Goal: Information Seeking & Learning: Compare options

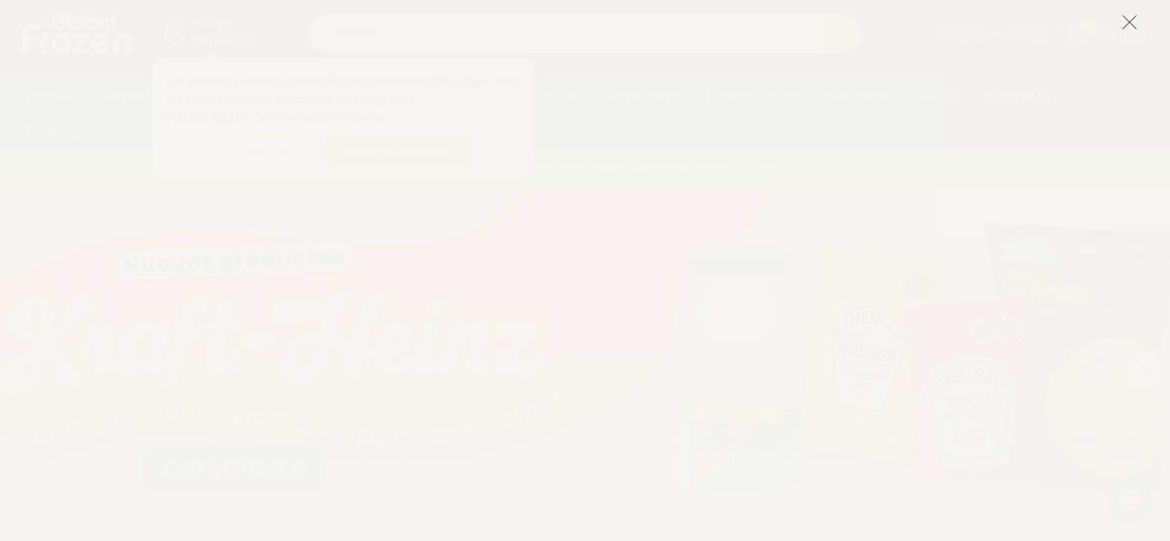
click at [1124, 35] on button at bounding box center [1129, 22] width 17 height 40
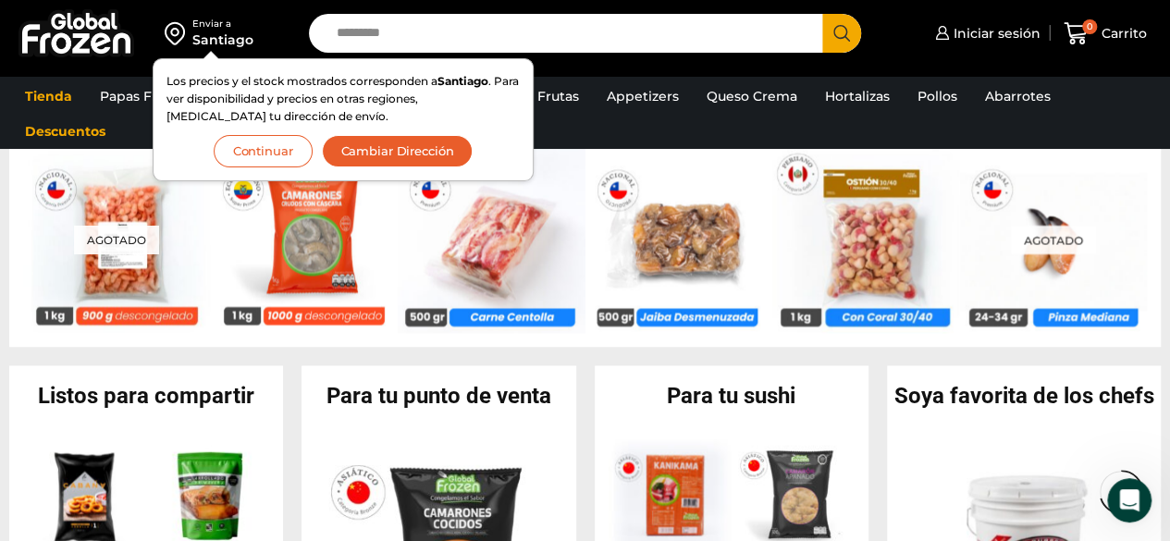
scroll to position [1443, 0]
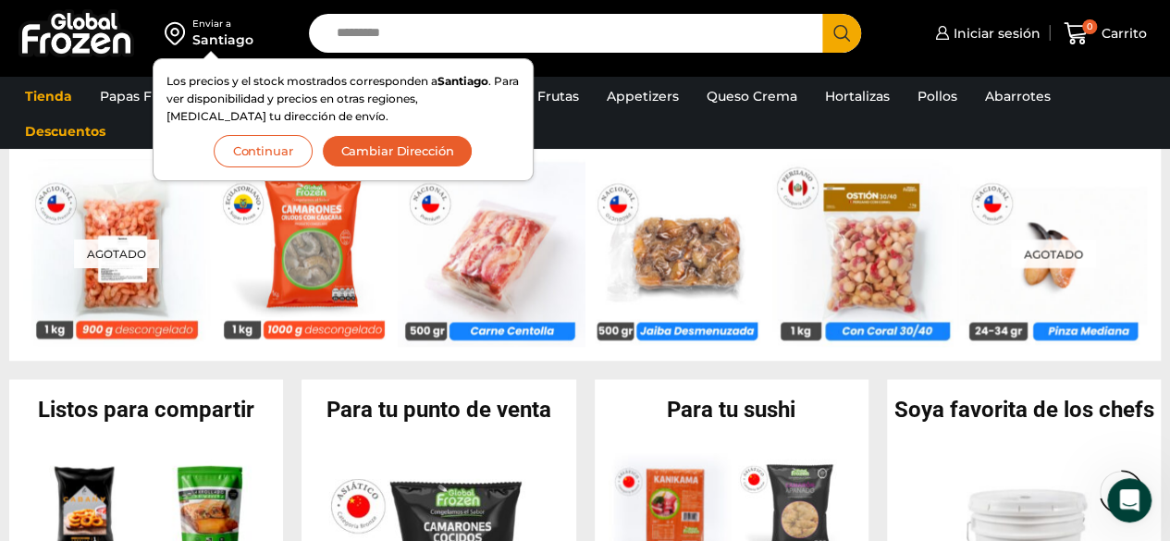
click at [270, 152] on button "Continuar" at bounding box center [263, 151] width 99 height 32
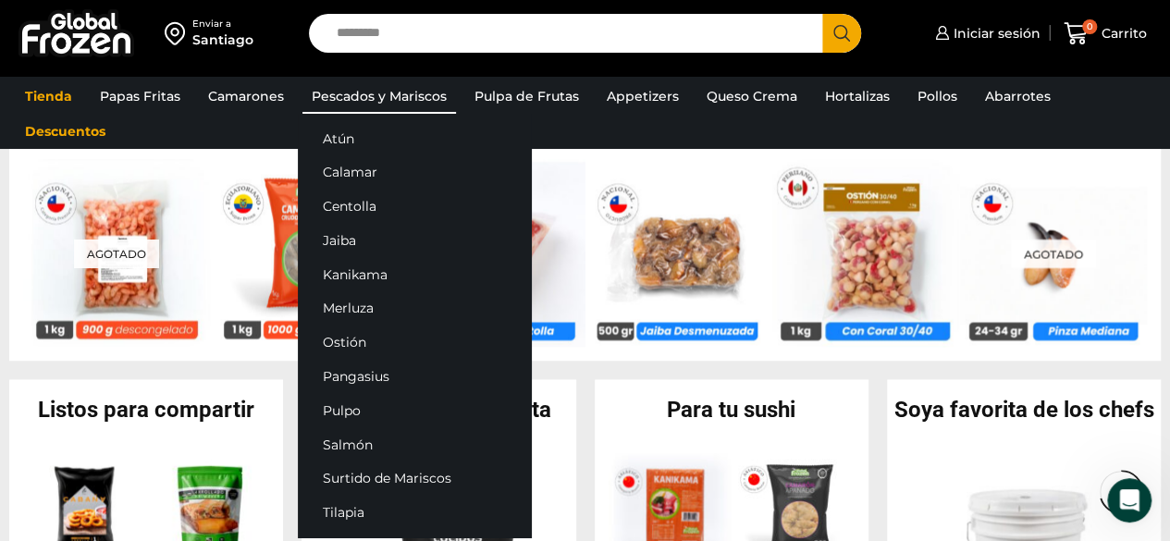
click at [355, 97] on link "Pescados y Mariscos" at bounding box center [380, 96] width 154 height 35
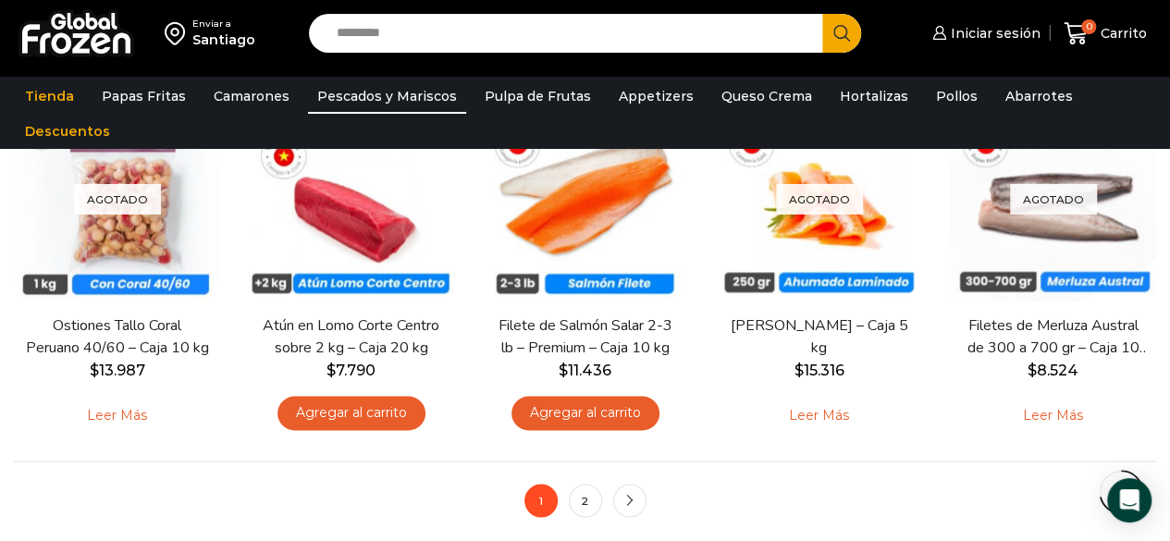
scroll to position [1351, 0]
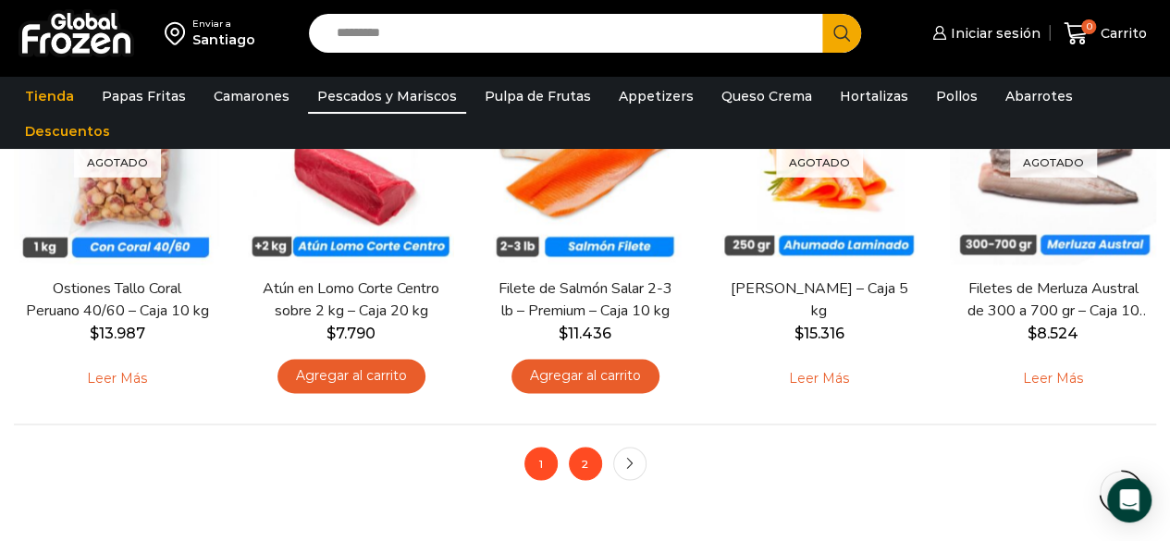
click at [585, 467] on link "2" at bounding box center [585, 463] width 33 height 33
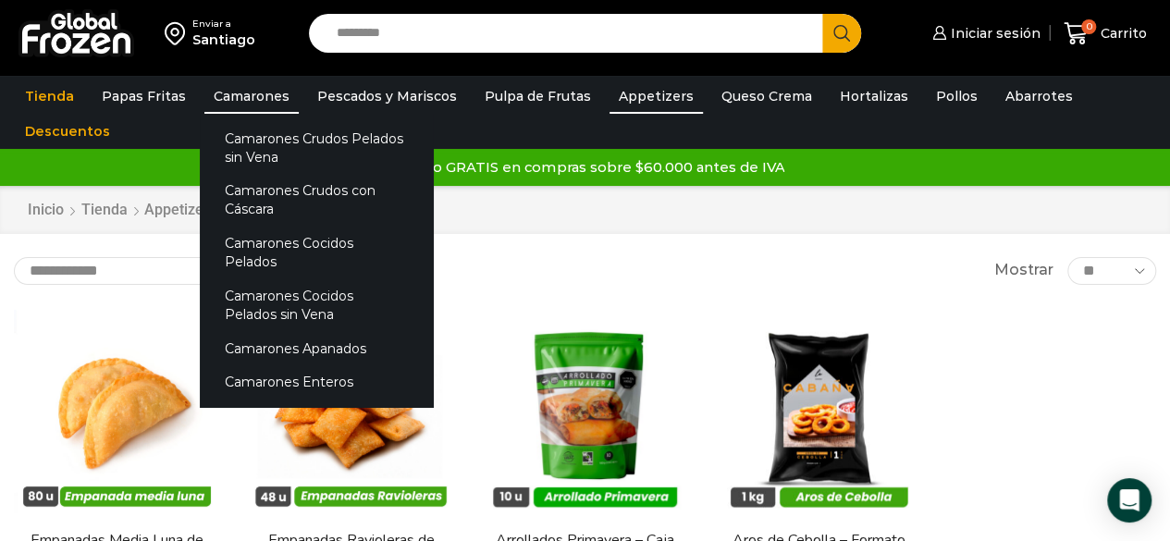
click at [226, 85] on link "Camarones" at bounding box center [251, 96] width 94 height 35
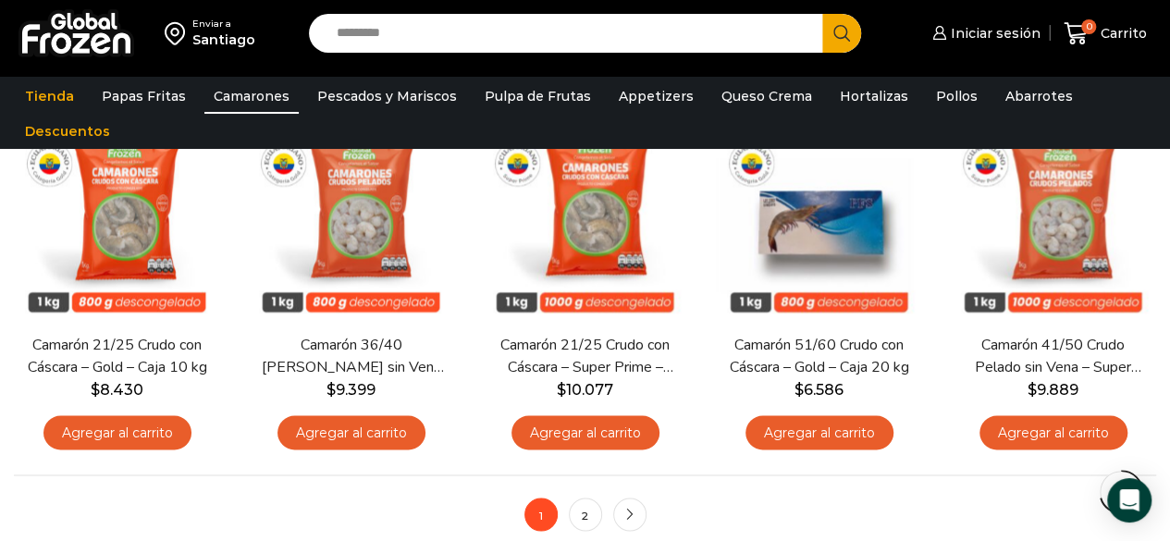
scroll to position [1331, 0]
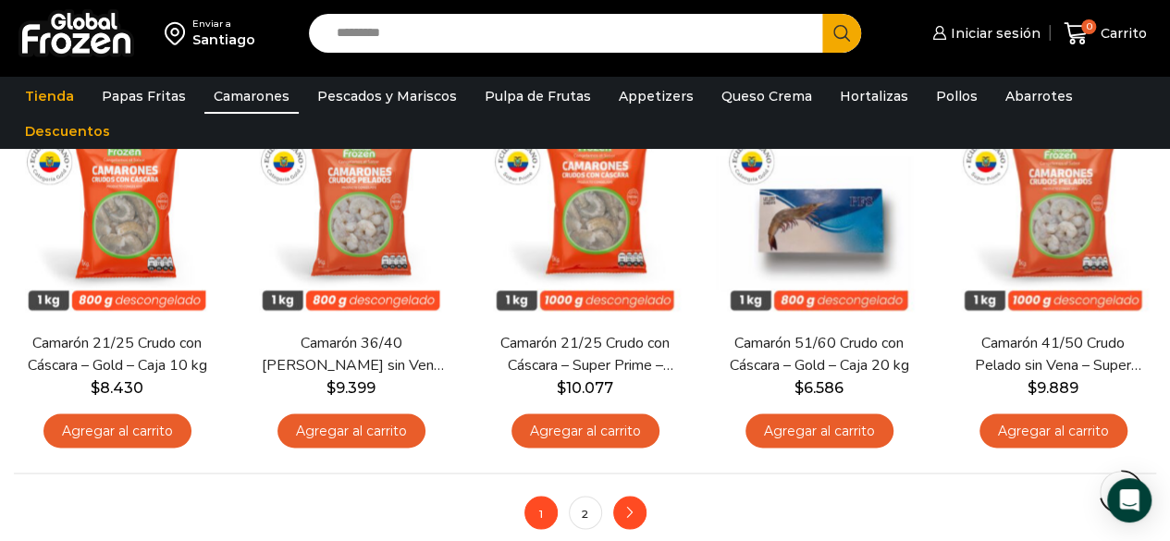
click at [627, 516] on icon "next" at bounding box center [629, 512] width 11 height 11
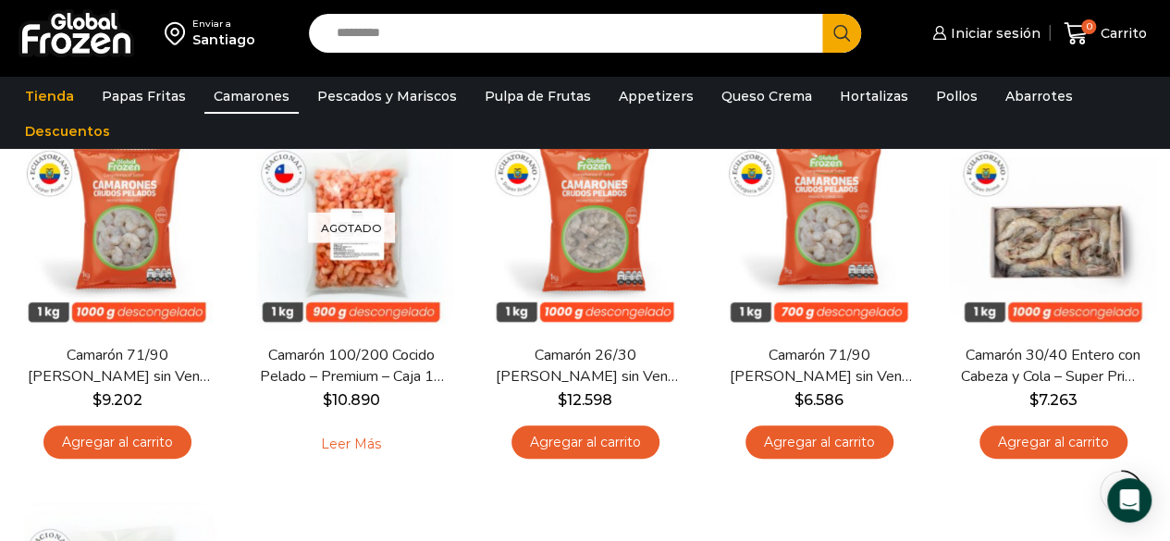
scroll to position [179, 0]
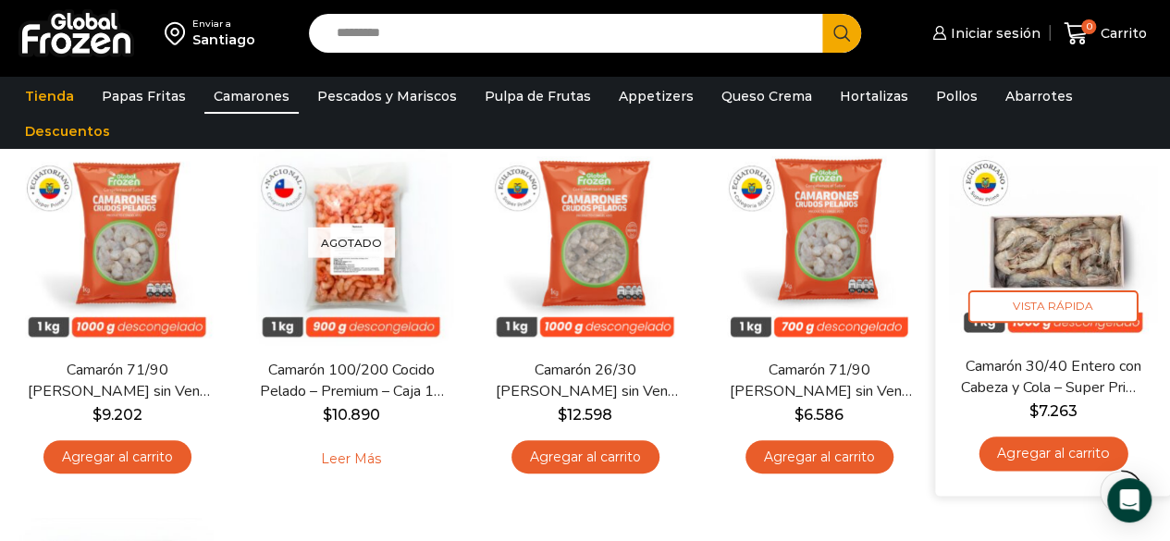
click at [1041, 241] on img at bounding box center [1053, 237] width 208 height 208
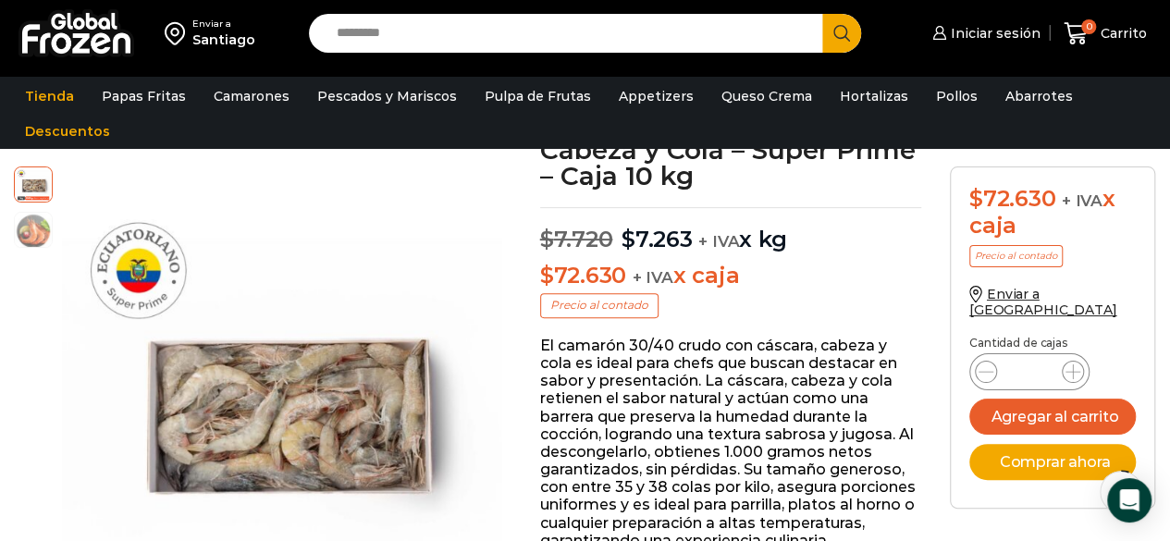
scroll to position [84, 0]
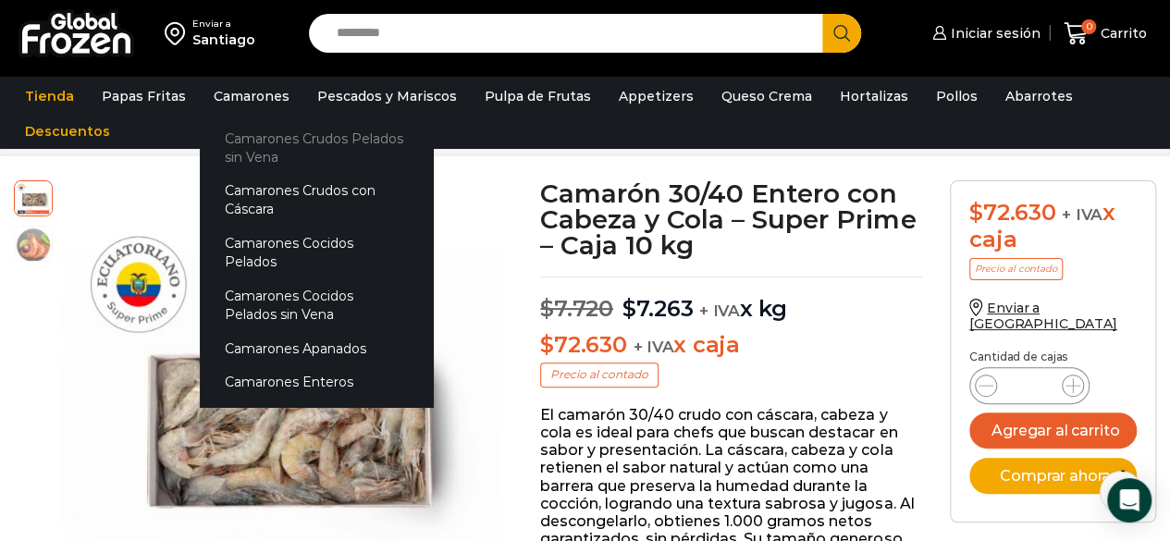
click at [272, 150] on link "Camarones Crudos Pelados sin Vena" at bounding box center [316, 147] width 233 height 53
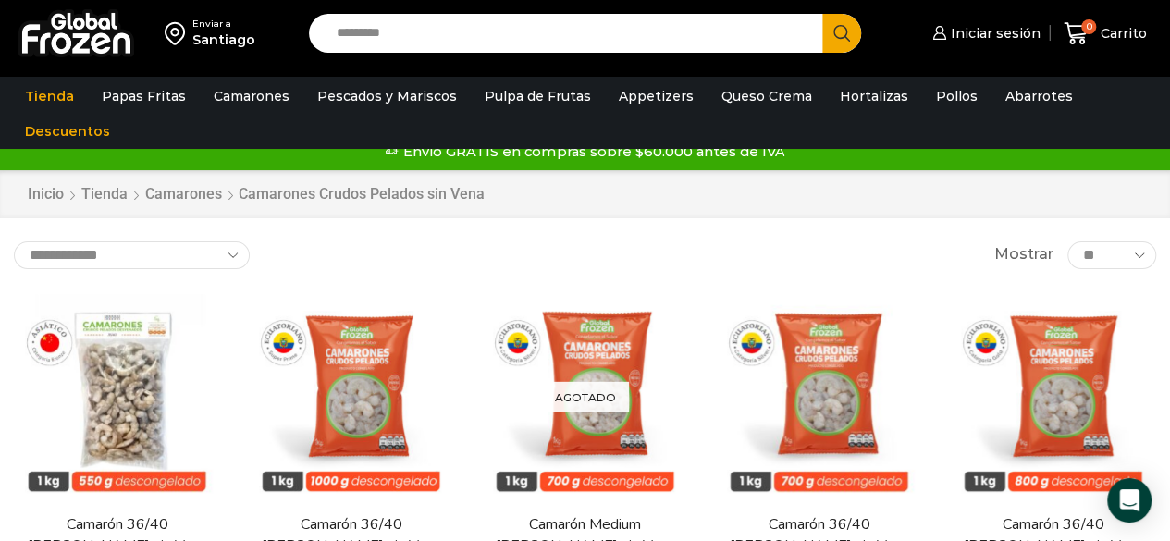
scroll to position [9, 0]
